Goal: Check status: Check status

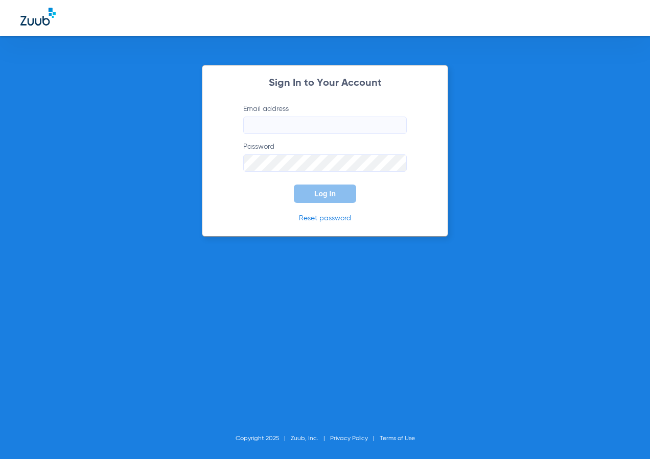
type input "[EMAIL_ADDRESS][DOMAIN_NAME]"
click at [322, 190] on span "Log In" at bounding box center [324, 193] width 21 height 8
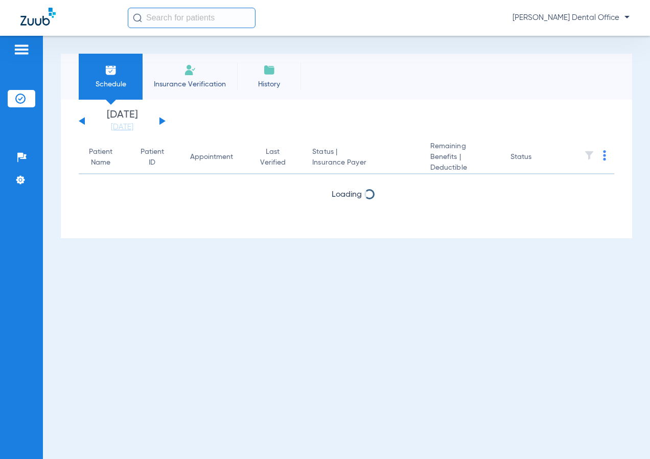
click at [209, 16] on input "text" at bounding box center [192, 18] width 128 height 20
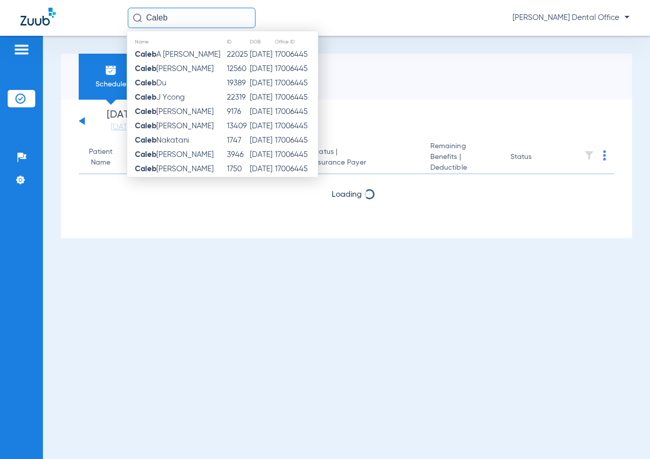
type input "Caleb"
click at [226, 49] on td "22025" at bounding box center [237, 54] width 23 height 14
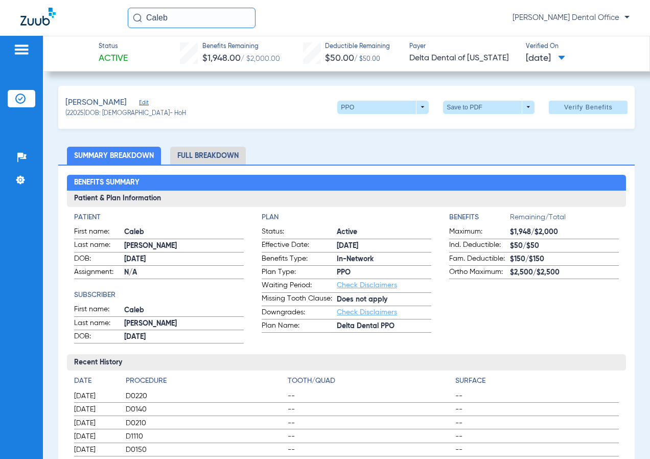
click at [566, 108] on span "Verify Benefits" at bounding box center [588, 107] width 49 height 8
